Goal: Task Accomplishment & Management: Complete application form

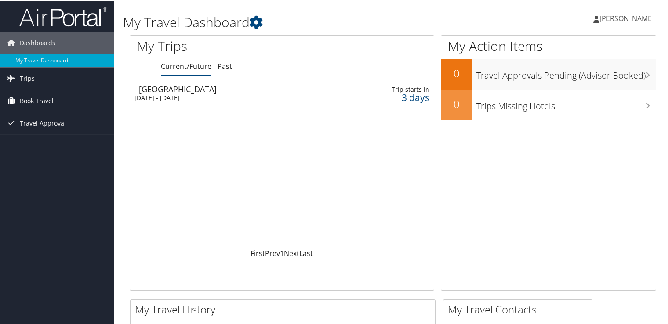
click at [47, 101] on span "Book Travel" at bounding box center [37, 100] width 34 height 22
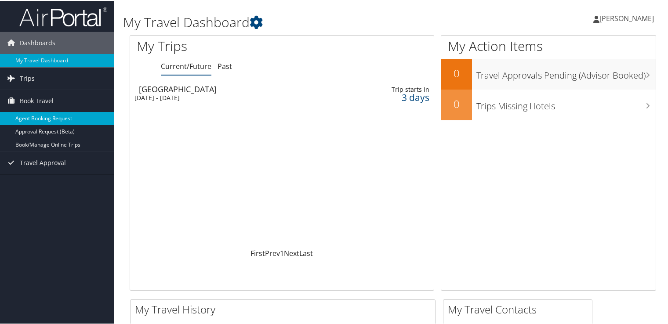
click at [44, 118] on link "Agent Booking Request" at bounding box center [57, 117] width 114 height 13
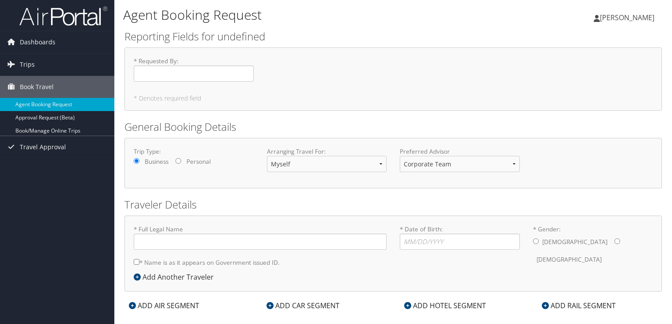
type input "[PERSON_NAME]"
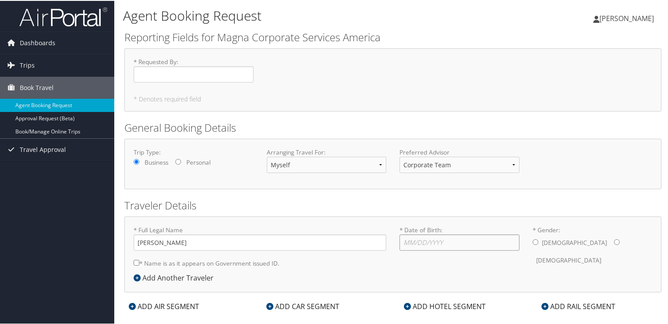
click at [417, 244] on input "* Date of Birth: Invalid Date" at bounding box center [459, 242] width 120 height 16
type input "[DATE]"
click at [614, 240] on input "* Gender: [DEMOGRAPHIC_DATA] [DEMOGRAPHIC_DATA]" at bounding box center [617, 242] width 6 height 6
radio input "true"
click at [135, 262] on input "* Name is as it appears on Government issued ID." at bounding box center [137, 262] width 6 height 6
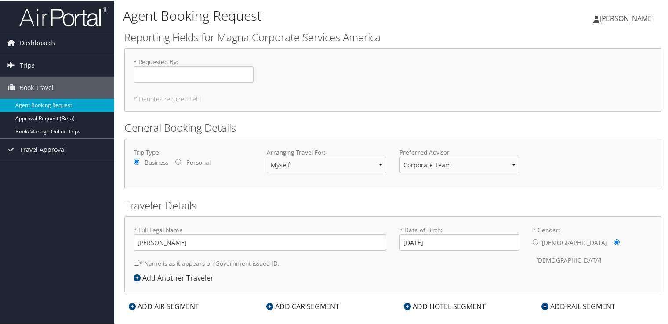
checkbox input "true"
click at [184, 302] on div "ADD AIR SEGMENT" at bounding box center [163, 306] width 79 height 11
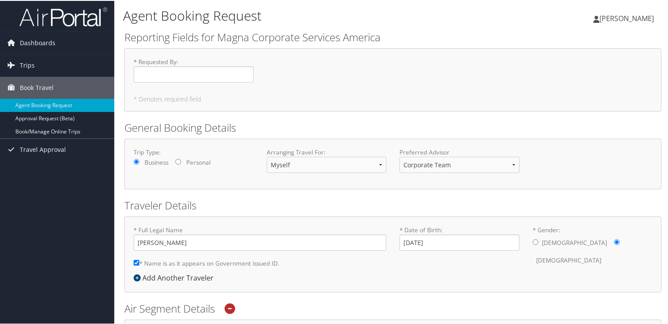
scroll to position [283, 0]
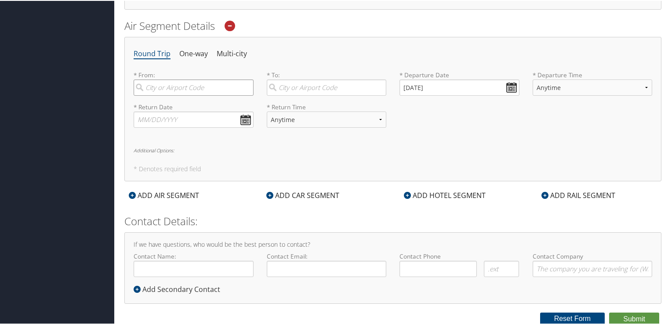
click at [149, 87] on input "search" at bounding box center [194, 87] width 120 height 16
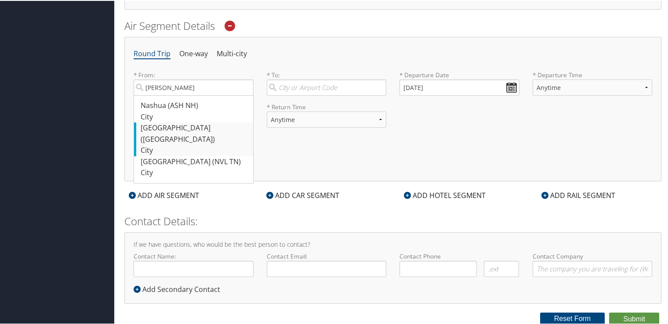
click at [165, 131] on div "[GEOGRAPHIC_DATA] ([GEOGRAPHIC_DATA])" at bounding box center [195, 133] width 108 height 22
click at [165, 95] on input "[PERSON_NAME]" at bounding box center [194, 87] width 120 height 16
type input "[GEOGRAPHIC_DATA] ([GEOGRAPHIC_DATA])"
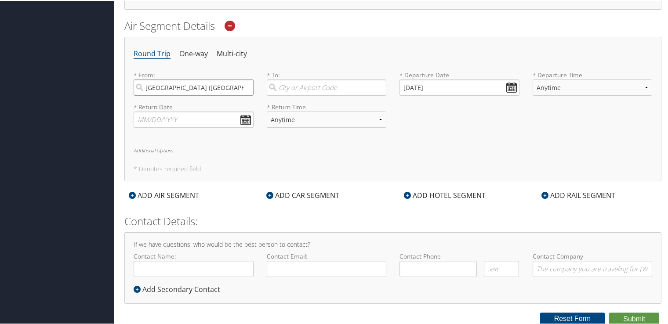
click at [244, 87] on input "[GEOGRAPHIC_DATA] ([GEOGRAPHIC_DATA])" at bounding box center [194, 87] width 120 height 16
click at [233, 115] on div "City" at bounding box center [195, 116] width 108 height 11
click at [233, 95] on input "Dtw" at bounding box center [194, 87] width 120 height 16
type input "[GEOGRAPHIC_DATA] (DTW MI)"
click at [279, 85] on input "search" at bounding box center [327, 87] width 120 height 16
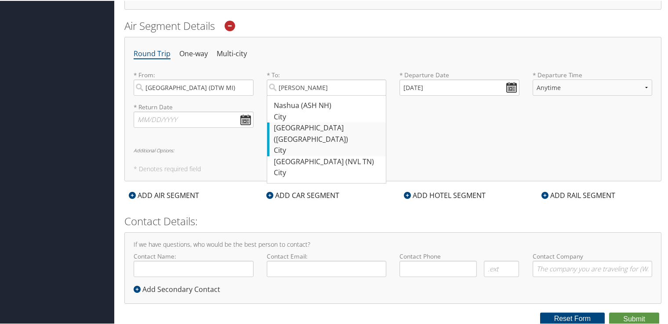
click at [306, 128] on div "[GEOGRAPHIC_DATA] ([GEOGRAPHIC_DATA])" at bounding box center [328, 133] width 108 height 22
click at [306, 95] on input "[PERSON_NAME]" at bounding box center [327, 87] width 120 height 16
type input "[GEOGRAPHIC_DATA] ([GEOGRAPHIC_DATA])"
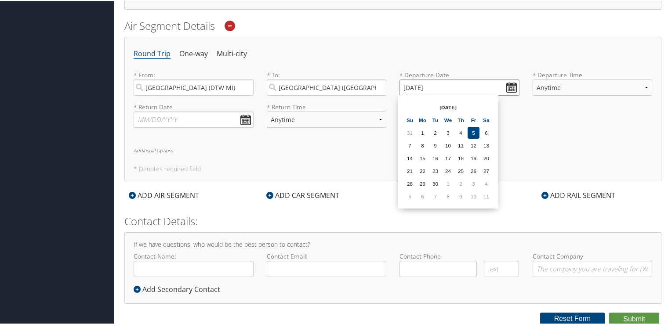
click at [510, 85] on input "[DATE]" at bounding box center [459, 87] width 120 height 16
click at [432, 167] on td "23" at bounding box center [435, 170] width 12 height 12
type input "[DATE]"
click at [645, 87] on select "Anytime Early Morning (5AM-7AM) Morning (7AM-12PM) Afternoon (12PM-5PM) Evening…" at bounding box center [593, 87] width 120 height 16
select select "12PM-5PM"
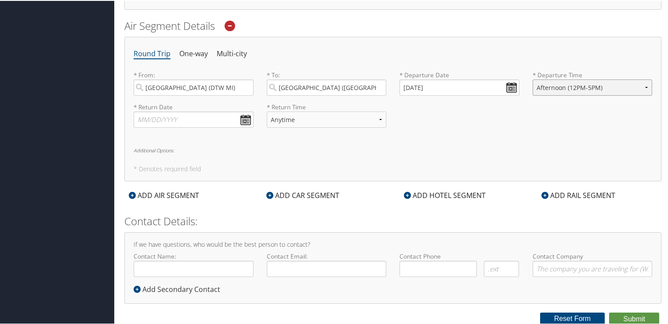
click at [533, 79] on select "Anytime Early Morning (5AM-7AM) Morning (7AM-12PM) Afternoon (12PM-5PM) Evening…" at bounding box center [593, 87] width 120 height 16
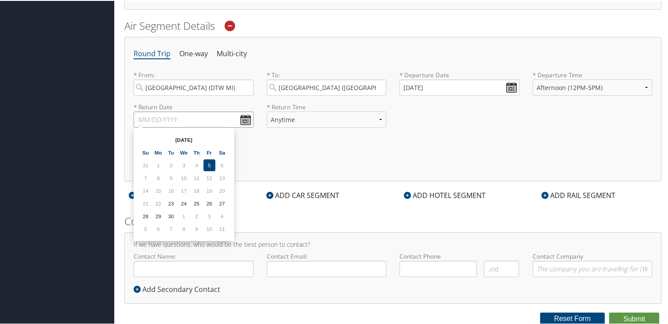
click at [243, 120] on input "text" at bounding box center [194, 119] width 120 height 16
click at [199, 203] on td "25" at bounding box center [197, 203] width 12 height 12
type input "[DATE]"
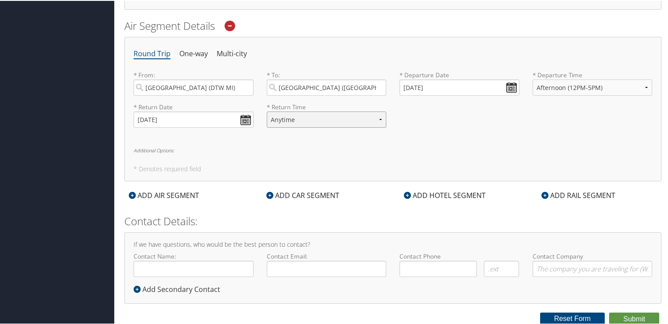
click at [380, 118] on select "Anytime Early Morning (5AM-7AM) Morning (7AM-12PM) Afternoon (12PM-5PM) Evening…" at bounding box center [327, 119] width 120 height 16
select select "12PM-5PM"
click at [267, 111] on select "Anytime Early Morning (5AM-7AM) Morning (7AM-12PM) Afternoon (12PM-5PM) Evening…" at bounding box center [327, 119] width 120 height 16
click at [295, 195] on div "ADD CAR SEGMENT" at bounding box center [303, 194] width 82 height 11
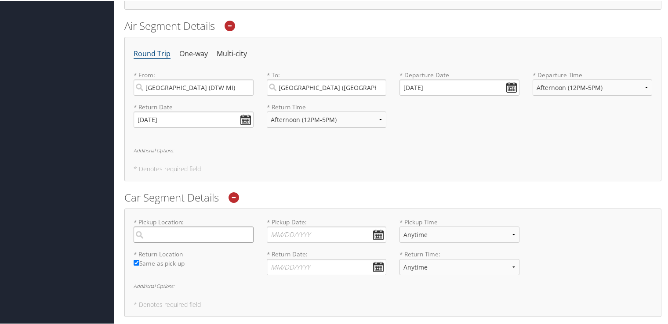
click at [152, 228] on input "search" at bounding box center [194, 234] width 120 height 16
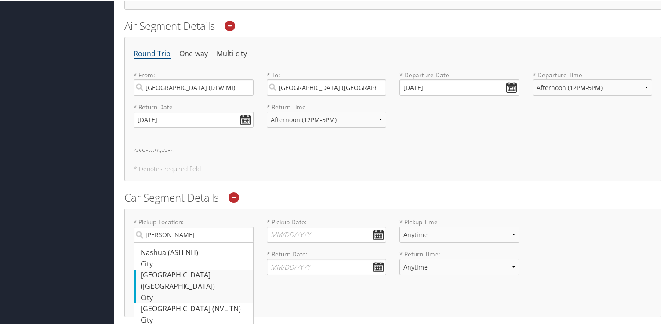
click at [158, 275] on div "[GEOGRAPHIC_DATA] ([GEOGRAPHIC_DATA])" at bounding box center [195, 280] width 108 height 22
click at [158, 242] on input "[PERSON_NAME]" at bounding box center [194, 234] width 120 height 16
type input "[GEOGRAPHIC_DATA]"
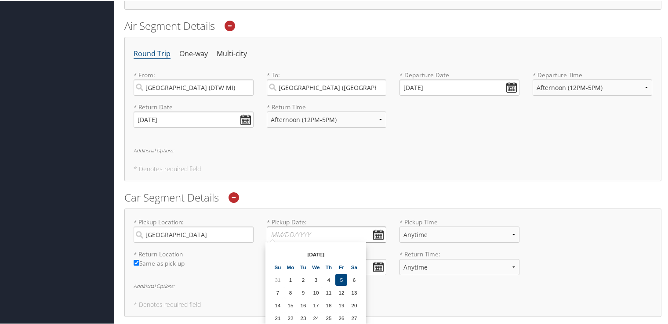
click at [376, 234] on input "* Pickup Date: Dates must be valid" at bounding box center [327, 234] width 120 height 16
click at [305, 319] on td "23" at bounding box center [303, 318] width 12 height 12
type input "[DATE]"
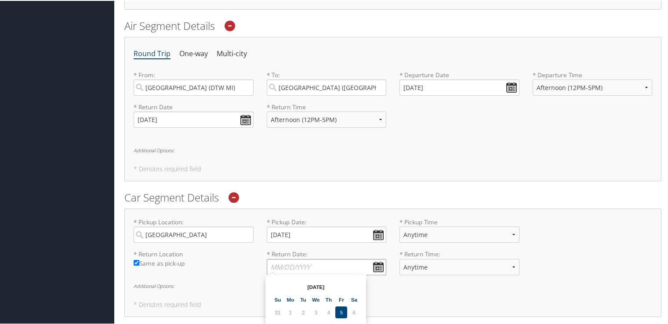
click at [378, 265] on input "* Return Date: Dates must be valid" at bounding box center [327, 266] width 120 height 16
click at [668, 271] on div "Agent Booking Request [PERSON_NAME] [PERSON_NAME] My Settings Travel Agency Con…" at bounding box center [392, 89] width 557 height 744
click at [376, 268] on input "* Return Date: Dates must be valid" at bounding box center [327, 266] width 120 height 16
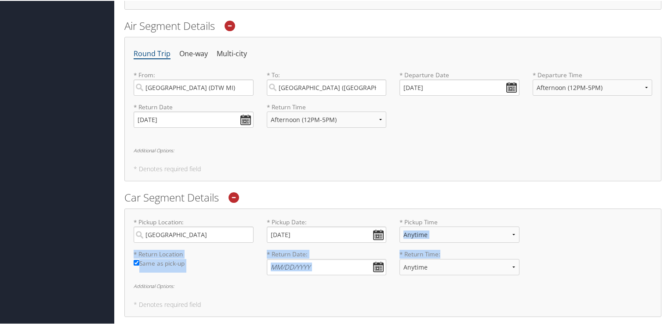
drag, startPoint x: 668, startPoint y: 234, endPoint x: 670, endPoint y: 261, distance: 26.9
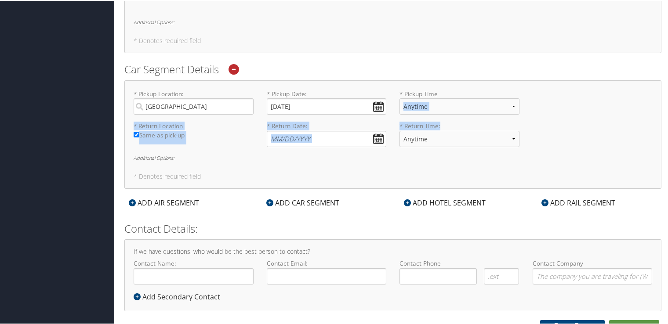
scroll to position [418, 0]
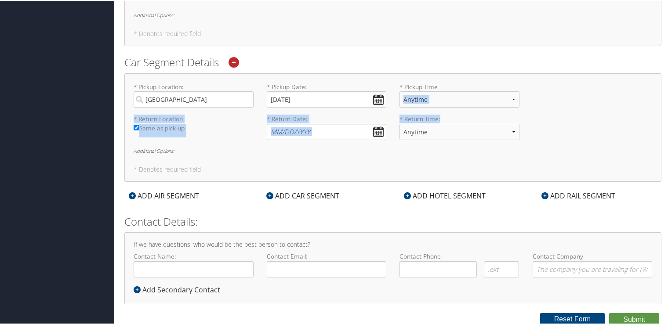
click at [388, 138] on div "* Return Date: Dates must be valid" at bounding box center [326, 130] width 133 height 32
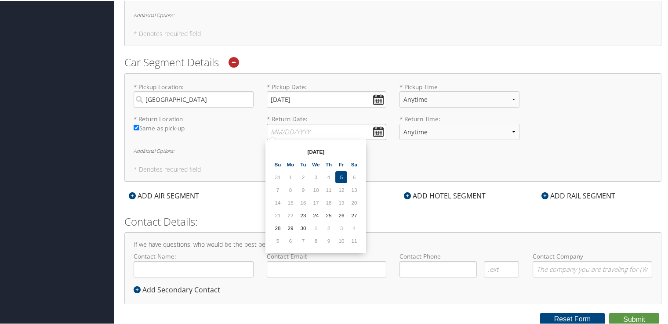
click at [374, 133] on input "* Return Date: Dates must be valid" at bounding box center [327, 131] width 120 height 16
click at [329, 213] on td "25" at bounding box center [329, 215] width 12 height 12
type input "[DATE]"
click at [151, 272] on input "Contact Name:" at bounding box center [194, 269] width 120 height 16
type input "[PERSON_NAME]"
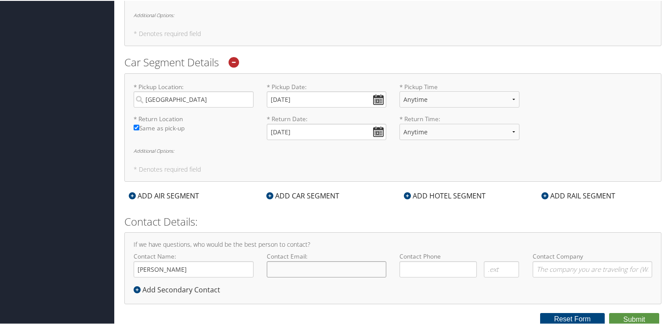
type input "[PERSON_NAME][EMAIL_ADDRESS][PERSON_NAME][DOMAIN_NAME]"
type input "( ) -"
type input "Magna"
click at [407, 268] on input "( ) -" at bounding box center [437, 269] width 77 height 16
type input "( ) -"
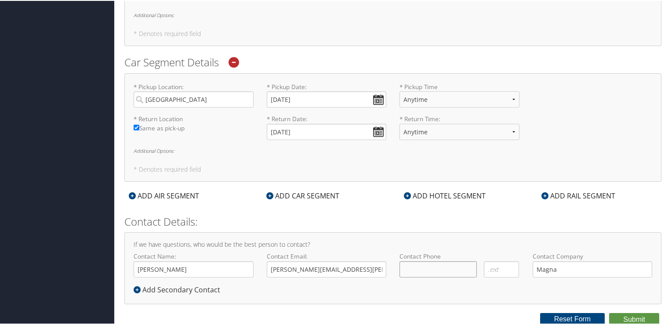
type input "( ) -"
click at [494, 223] on h2 "Contact Details:" at bounding box center [392, 221] width 537 height 15
click at [420, 265] on input "( ) -" at bounding box center [437, 269] width 77 height 16
type input "( ) -"
type input "[PHONE_NUMBER]"
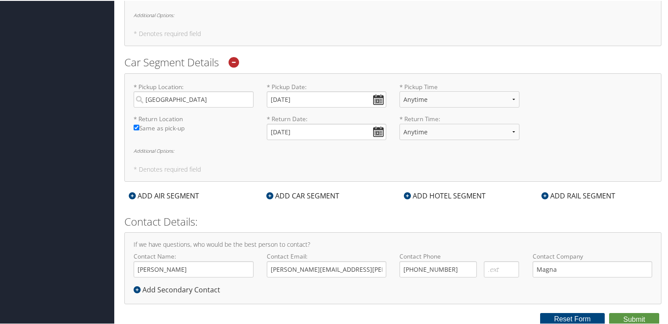
click at [497, 232] on div "If we have questions, who would be the best person to contact? Contact Name: [P…" at bounding box center [392, 268] width 537 height 72
click at [451, 193] on div "ADD HOTEL SEGMENT" at bounding box center [444, 195] width 91 height 11
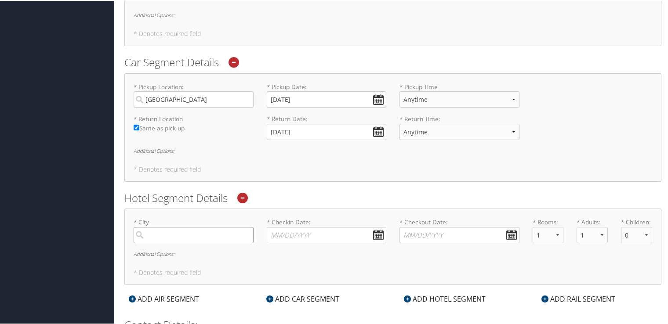
click at [149, 232] on input "search" at bounding box center [194, 234] width 120 height 16
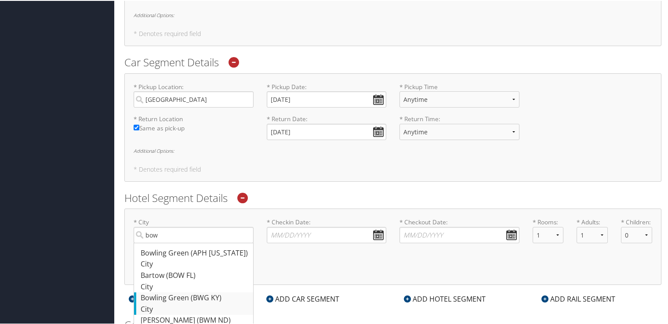
click at [177, 292] on div "Bowling Green (BWG KY)" at bounding box center [195, 297] width 108 height 11
click at [177, 243] on input "bow" at bounding box center [194, 234] width 120 height 16
type input "Bowling Green"
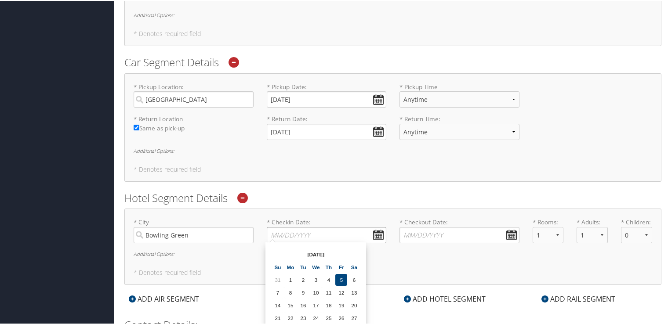
click at [379, 230] on input "* Checkin Date: Dates must be valid" at bounding box center [327, 234] width 120 height 16
click at [300, 316] on td "23" at bounding box center [303, 318] width 12 height 12
type input "[DATE]"
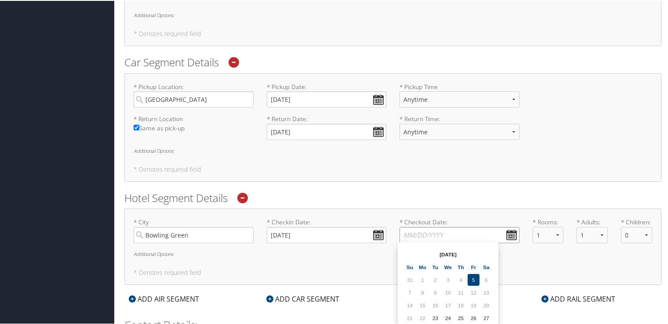
click at [508, 231] on input "* Checkout Date: Dates must be valid" at bounding box center [459, 234] width 120 height 16
click at [571, 267] on div "* City Bowling Green Required * Checkin Date: [DATE] Dates must be valid * Chec…" at bounding box center [392, 246] width 537 height 76
click at [510, 234] on input "* Checkout Date: Dates must be valid" at bounding box center [459, 234] width 120 height 16
click at [462, 319] on td "25" at bounding box center [461, 318] width 12 height 12
type input "[DATE]"
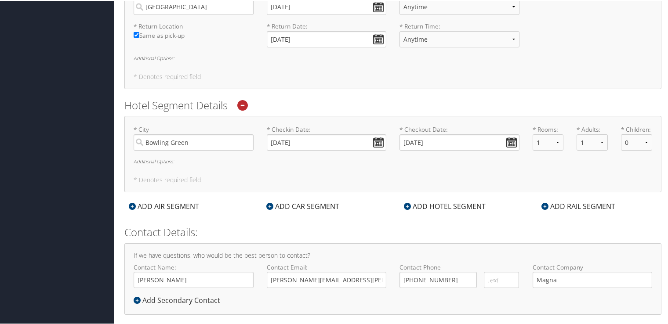
scroll to position [521, 0]
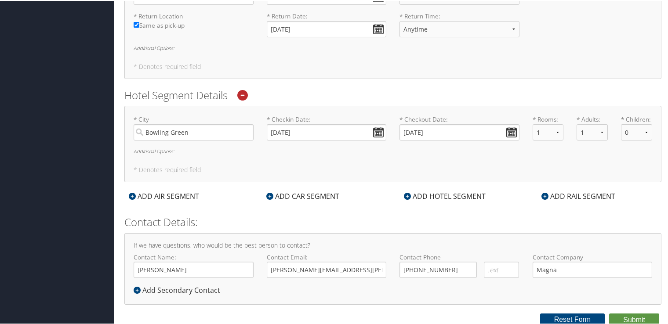
click at [154, 150] on h6 "Additional Options:" at bounding box center [393, 150] width 519 height 5
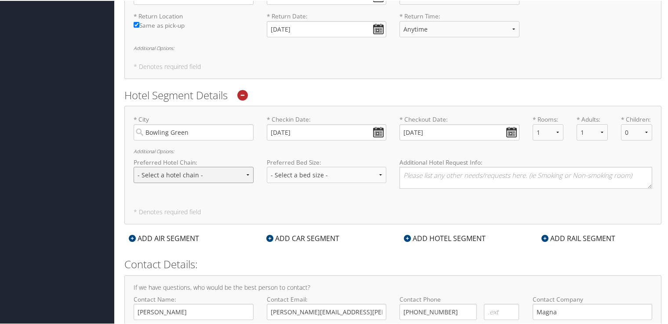
click at [245, 177] on select "- Select a hotel chain - Hyatt Mandarin Oriental Hilton Hotels Pullman Hotels M…" at bounding box center [194, 174] width 120 height 16
select select "Marriott (MC)"
click at [134, 166] on select "- Select a hotel chain - Hyatt Mandarin Oriental Hilton Hotels Pullman Hotels M…" at bounding box center [194, 174] width 120 height 16
click at [376, 172] on select "- Select a bed size - Twin Full Queen King" at bounding box center [327, 174] width 120 height 16
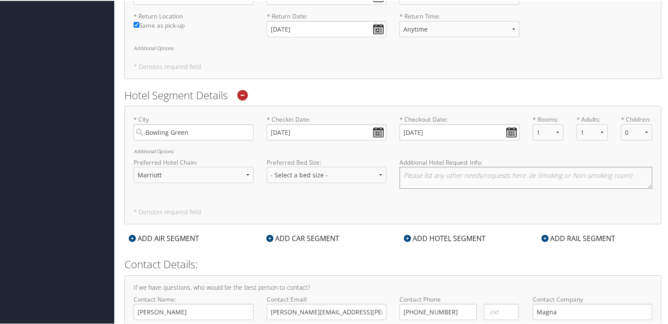
click at [407, 171] on textarea at bounding box center [525, 177] width 253 height 22
type textarea "member # 782814755"
type input "[PERSON_NAME]"
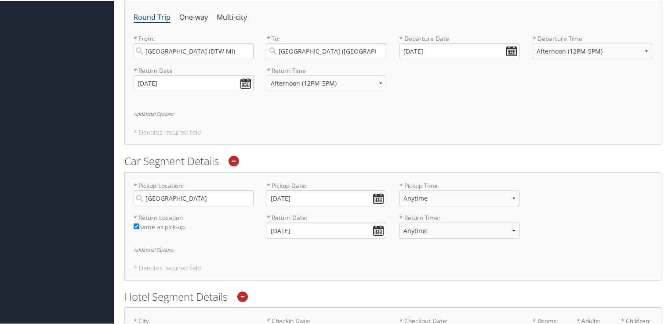
scroll to position [318, 0]
click at [176, 198] on input "[GEOGRAPHIC_DATA]" at bounding box center [194, 199] width 120 height 16
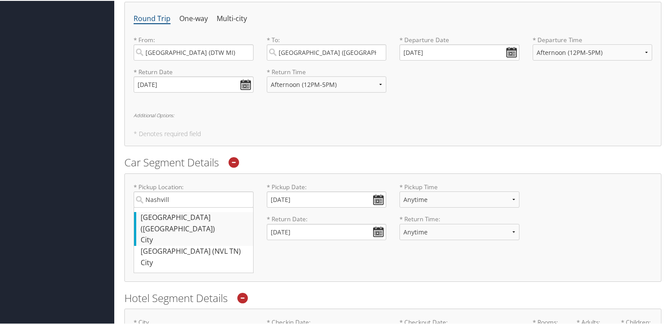
click at [176, 219] on div "[GEOGRAPHIC_DATA] ([GEOGRAPHIC_DATA])" at bounding box center [195, 222] width 108 height 22
click at [176, 207] on input "Nashvill" at bounding box center [194, 199] width 120 height 16
type input "[GEOGRAPHIC_DATA]"
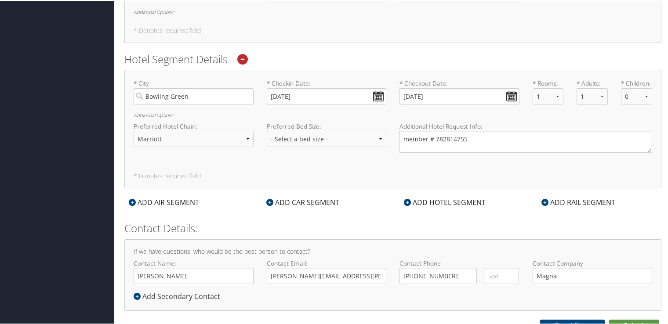
scroll to position [564, 0]
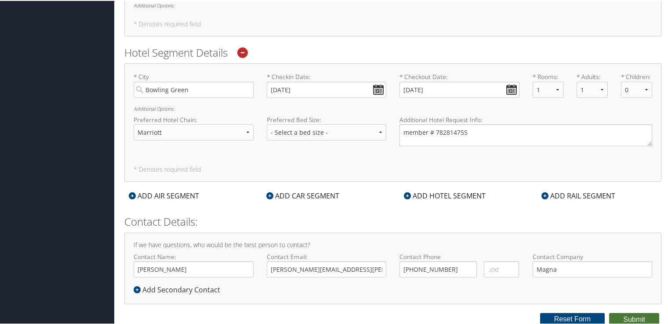
click at [609, 318] on button "Submit" at bounding box center [634, 318] width 50 height 13
